Goal: Check status: Check status

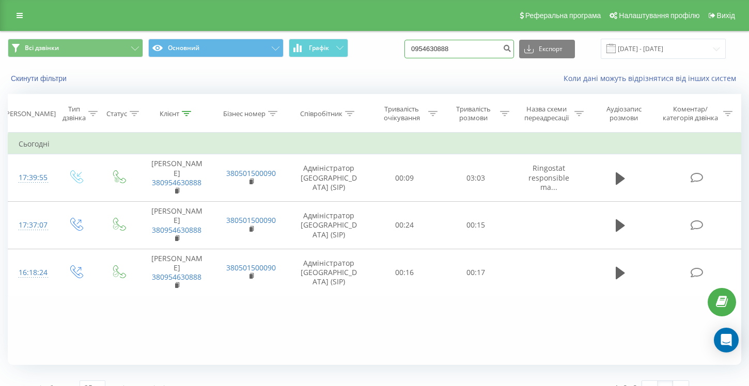
click at [467, 45] on input "0954630888" at bounding box center [458, 49] width 109 height 19
type input "0963704803"
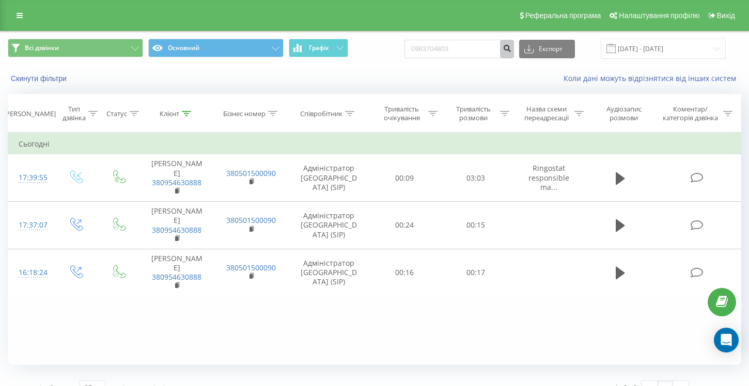
click at [514, 54] on button "submit" at bounding box center [507, 49] width 14 height 19
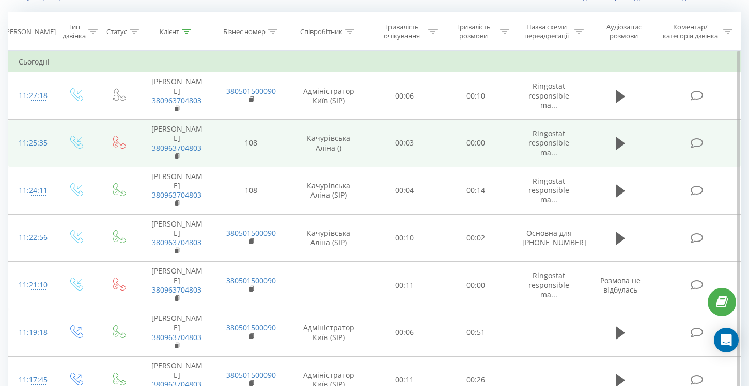
scroll to position [91, 0]
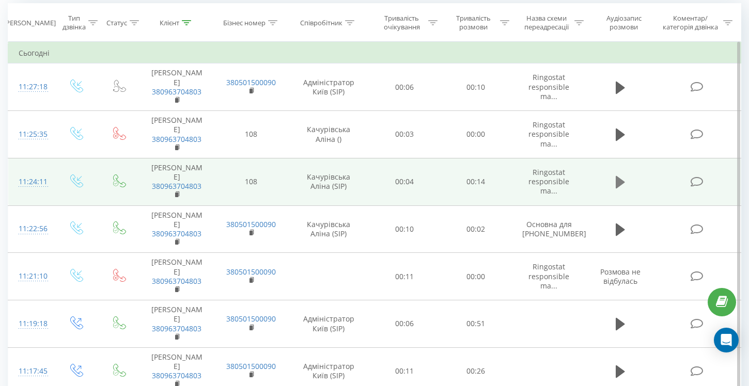
click at [619, 176] on icon at bounding box center [619, 182] width 9 height 12
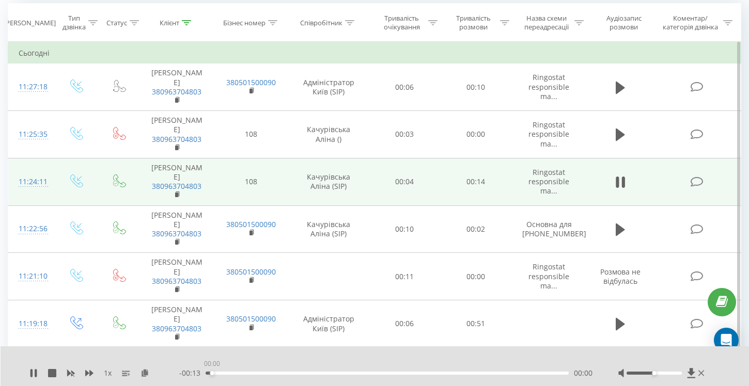
click at [211, 373] on div "00:00" at bounding box center [386, 373] width 363 height 3
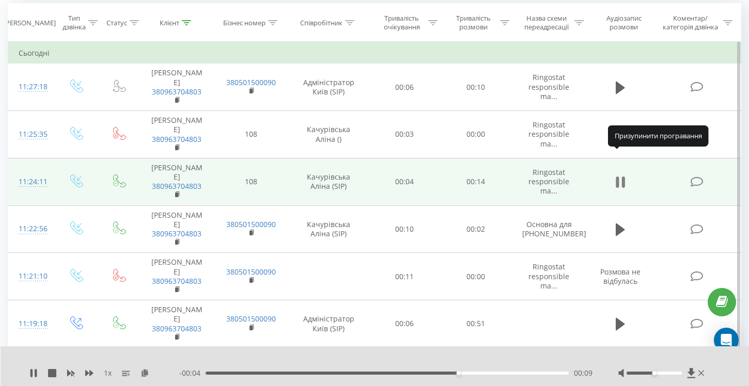
click at [619, 175] on icon at bounding box center [619, 182] width 9 height 14
